Goal: Transaction & Acquisition: Purchase product/service

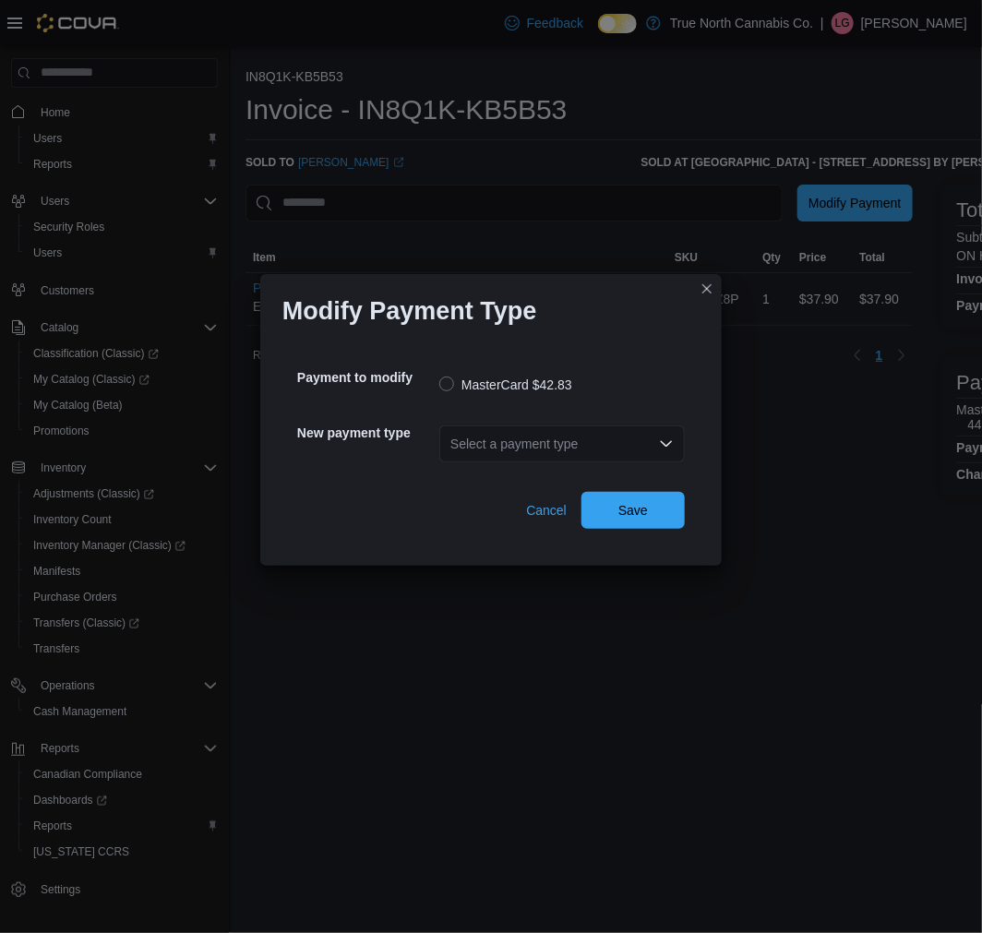
click at [590, 443] on div "Select a payment type" at bounding box center [561, 443] width 245 height 37
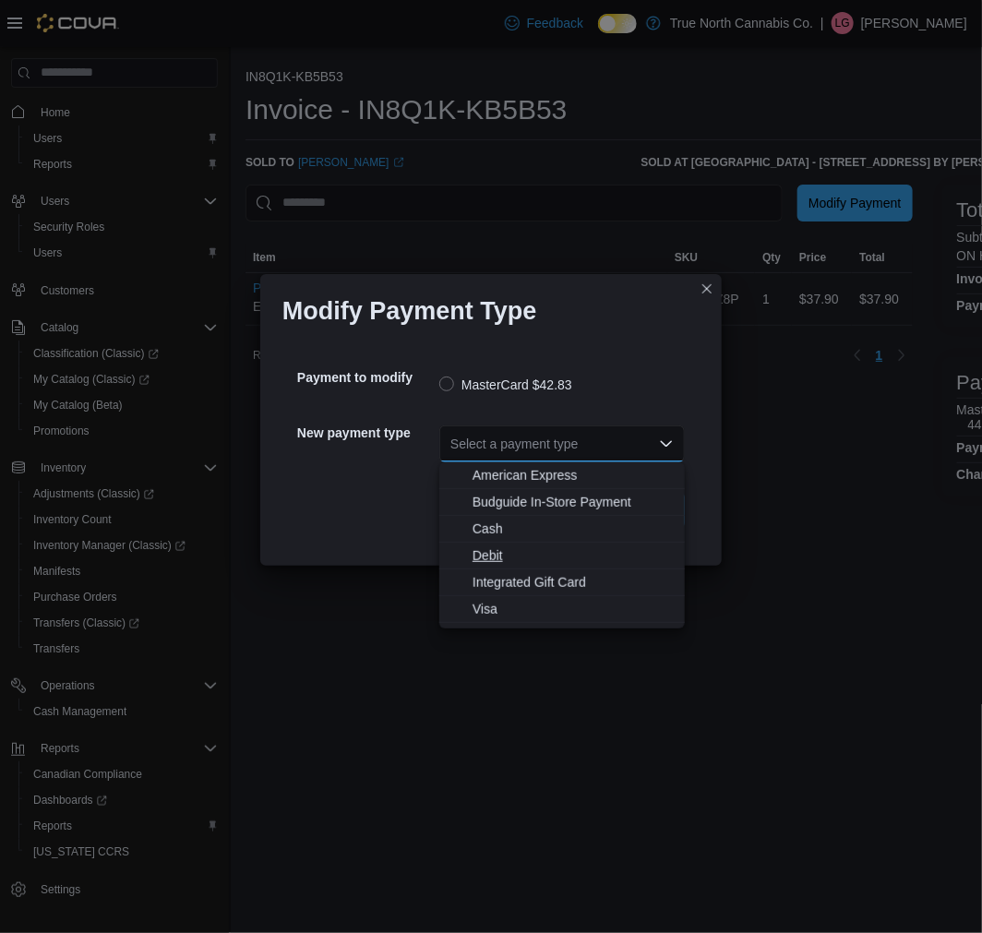
click at [485, 555] on span "Debit" at bounding box center [572, 555] width 201 height 18
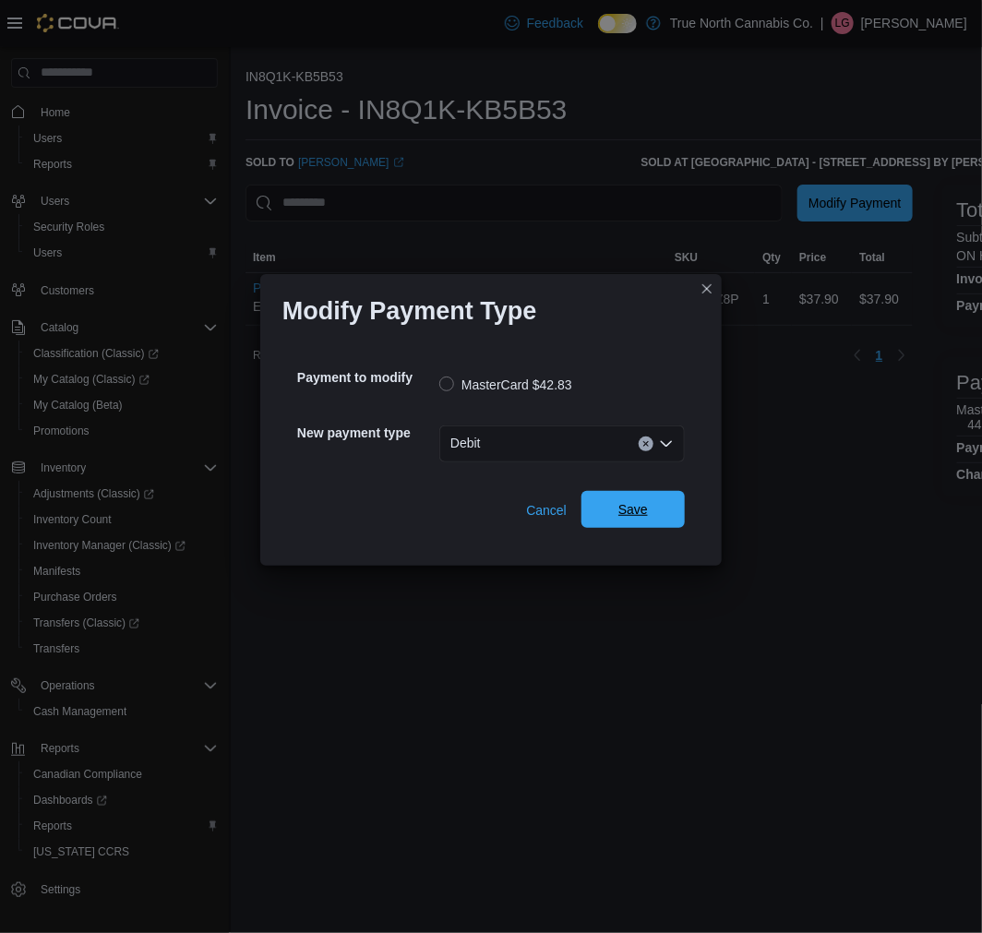
click at [623, 500] on span "Save" at bounding box center [632, 509] width 81 height 37
